Goal: Download file/media

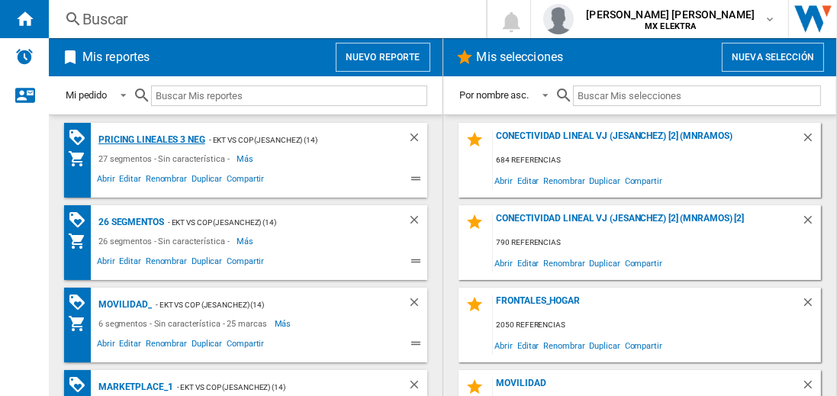
click at [151, 139] on div "Pricing lineales 3 neg" at bounding box center [150, 140] width 111 height 19
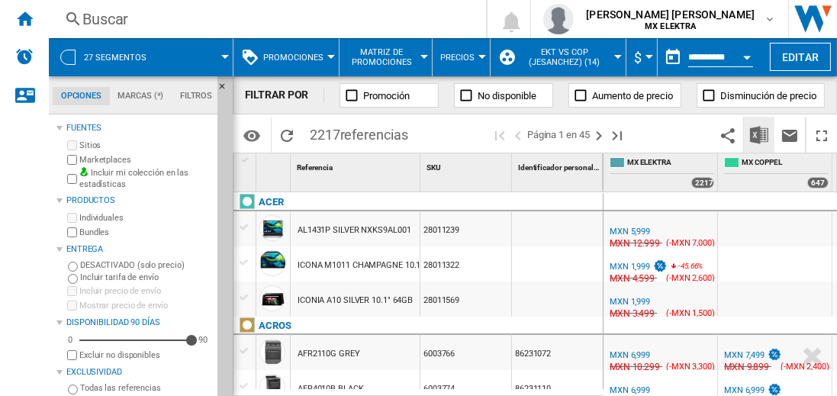
click at [760, 134] on img "Descargar en Excel" at bounding box center [759, 135] width 18 height 18
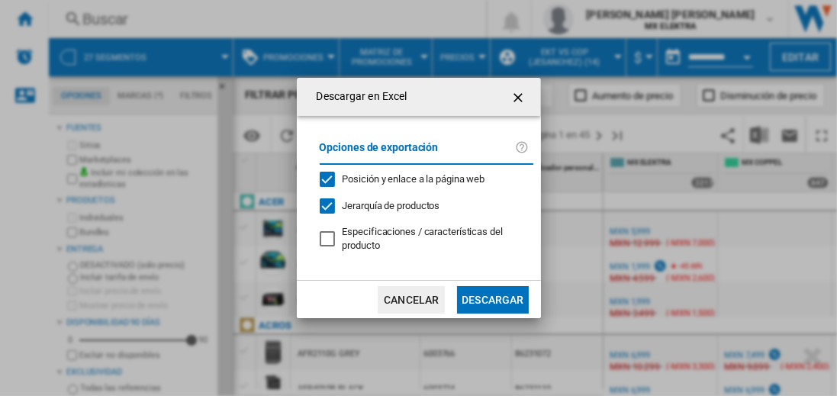
click at [492, 298] on button "Descargar" at bounding box center [492, 299] width 71 height 27
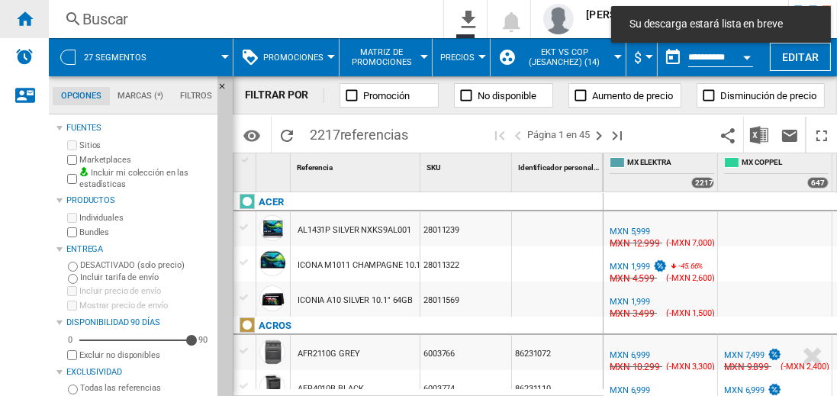
click at [24, 18] on ng-md-icon "Inicio" at bounding box center [24, 18] width 18 height 18
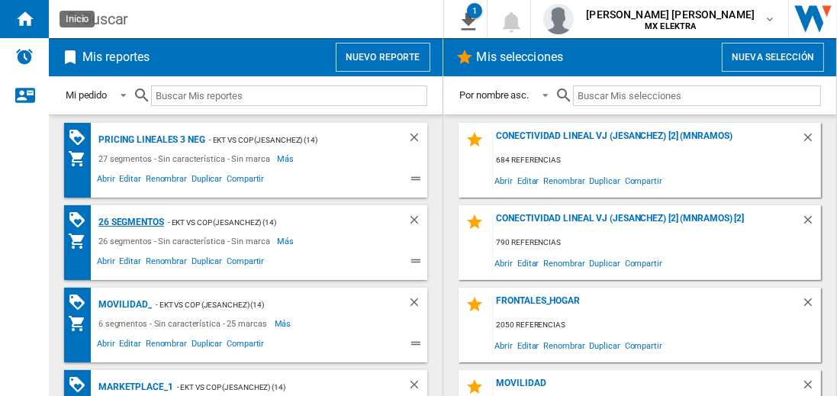
click at [132, 221] on div "26 segmentos" at bounding box center [129, 222] width 69 height 19
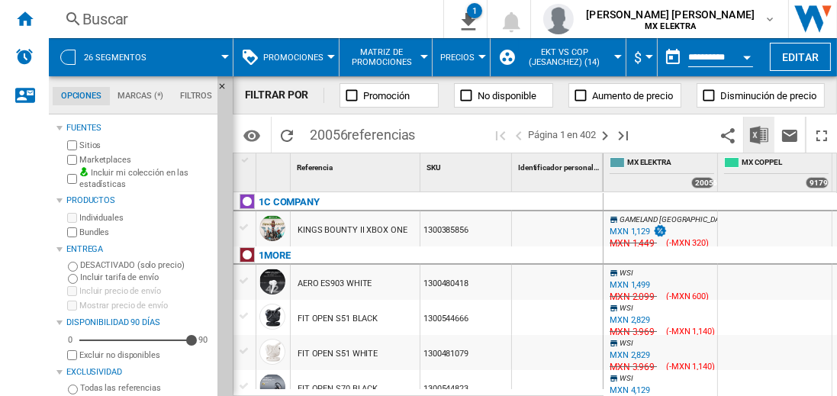
click at [760, 134] on img "Descargar en Excel" at bounding box center [759, 135] width 18 height 18
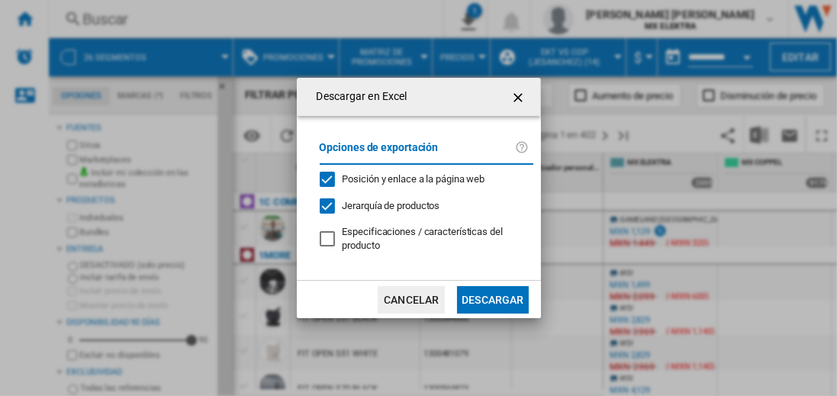
click at [492, 298] on button "Descargar" at bounding box center [492, 299] width 71 height 27
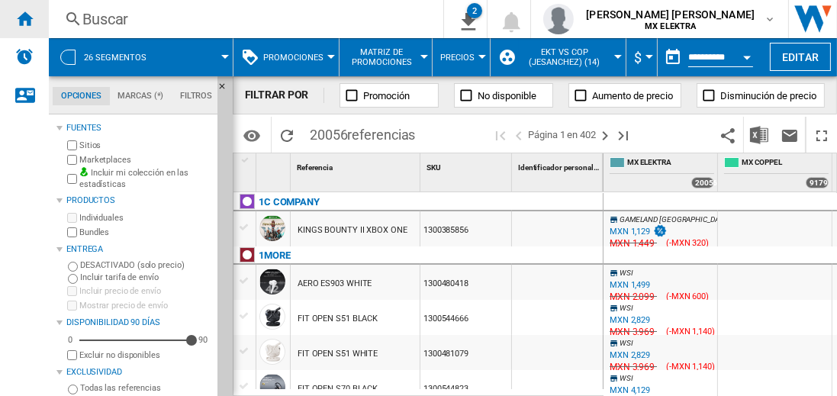
click at [24, 18] on ng-md-icon "Inicio" at bounding box center [24, 18] width 18 height 18
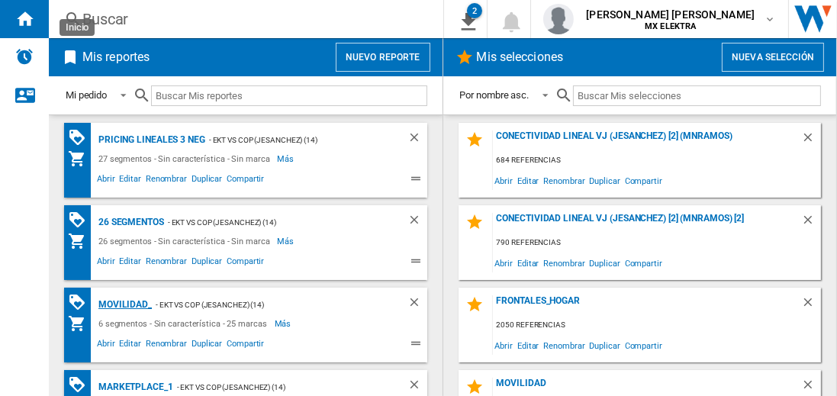
click at [122, 303] on div "MOVILIDAD_" at bounding box center [123, 304] width 57 height 19
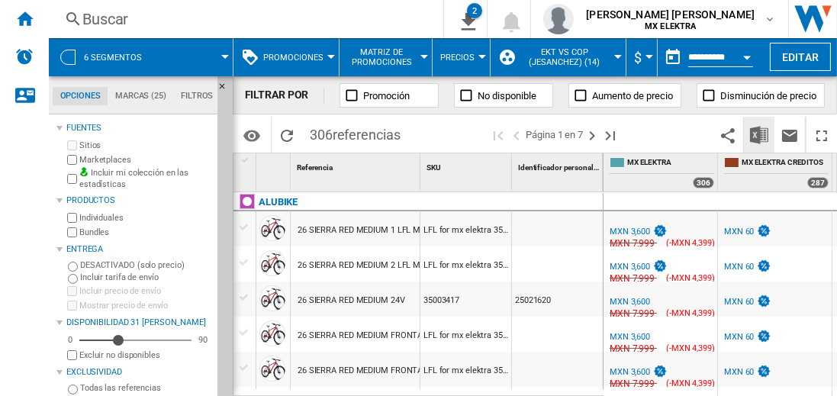
click at [760, 134] on img "Descargar en Excel" at bounding box center [759, 135] width 18 height 18
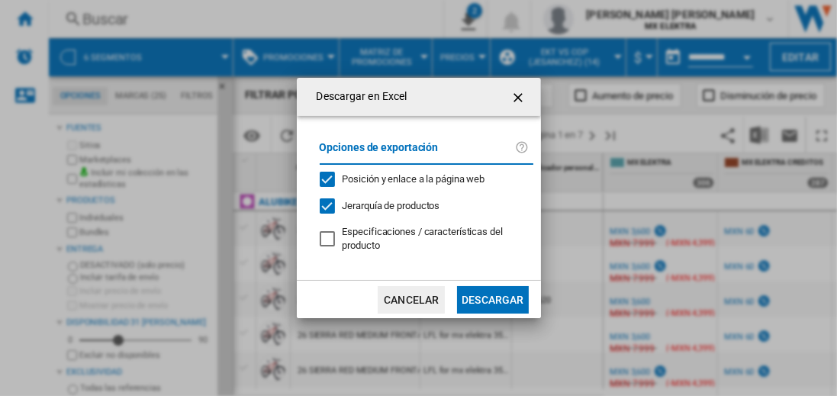
click at [492, 298] on button "Descargar" at bounding box center [492, 299] width 71 height 27
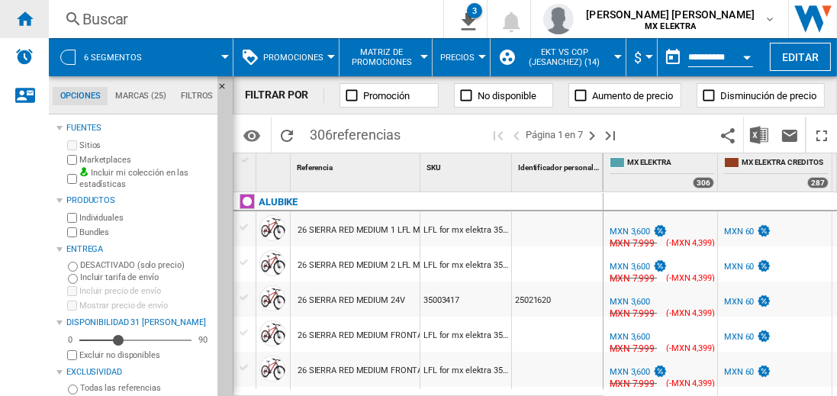
click at [24, 18] on ng-md-icon "Inicio" at bounding box center [24, 18] width 18 height 18
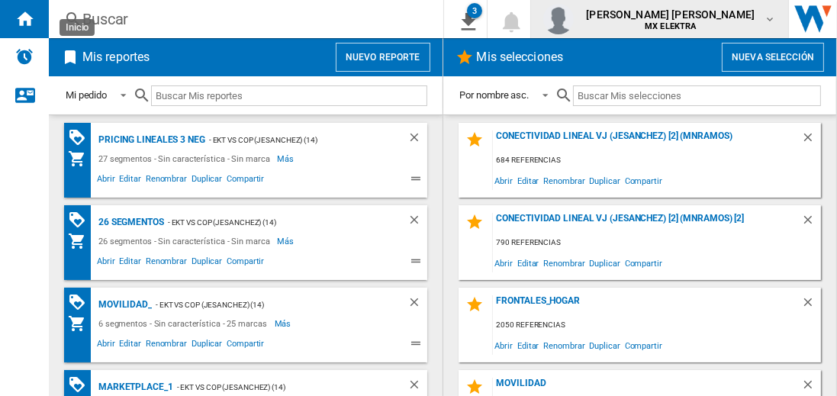
click at [685, 19] on span "[PERSON_NAME] [PERSON_NAME]" at bounding box center [670, 14] width 169 height 15
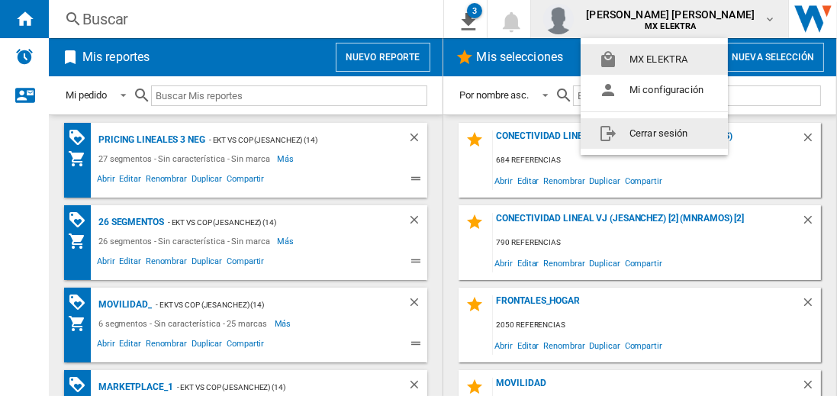
click at [654, 133] on button "Cerrar sesión" at bounding box center [654, 133] width 147 height 31
